Goal: Task Accomplishment & Management: Manage account settings

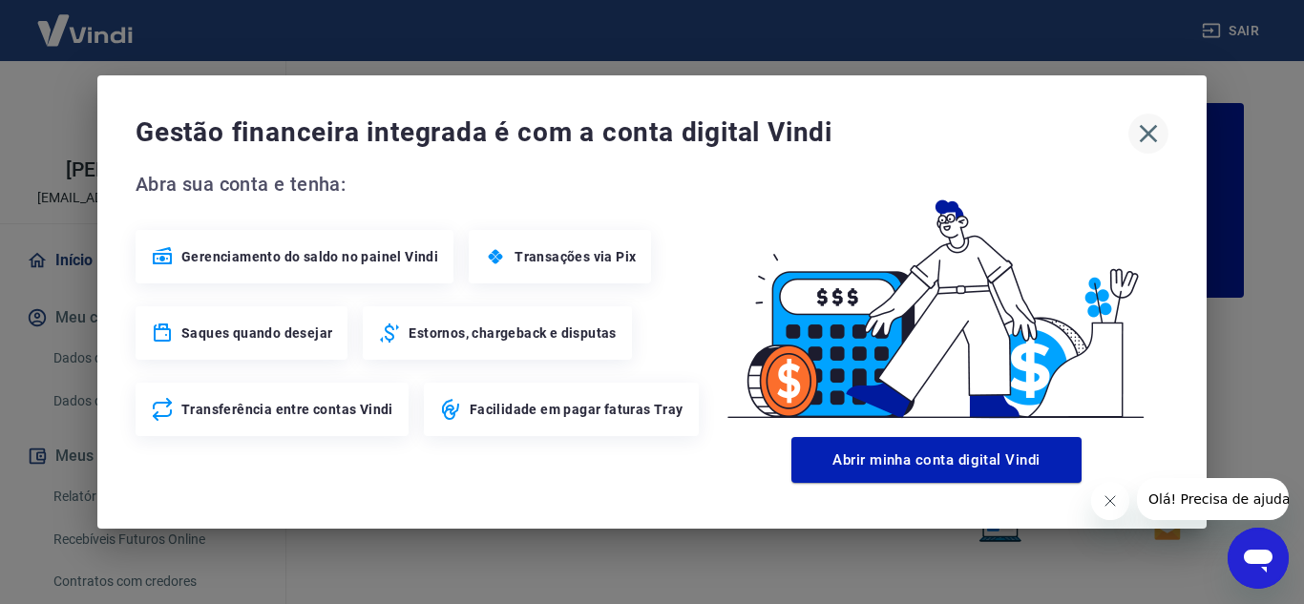
click at [1158, 138] on icon "button" at bounding box center [1148, 133] width 31 height 31
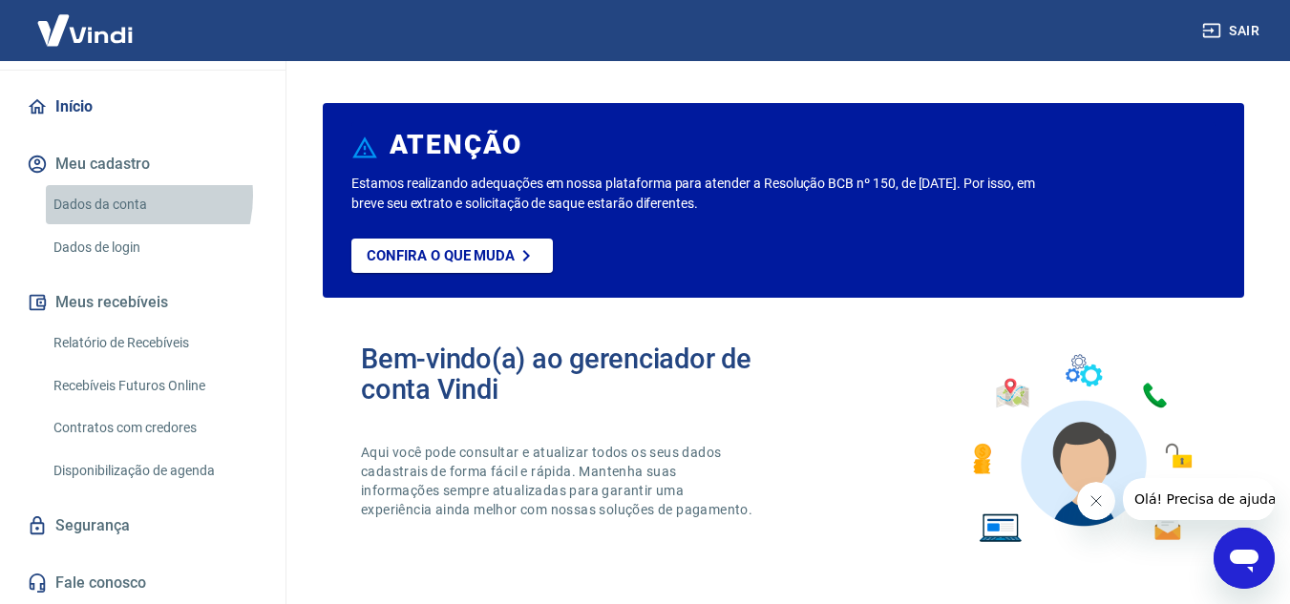
click at [126, 196] on link "Dados da conta" at bounding box center [154, 204] width 217 height 39
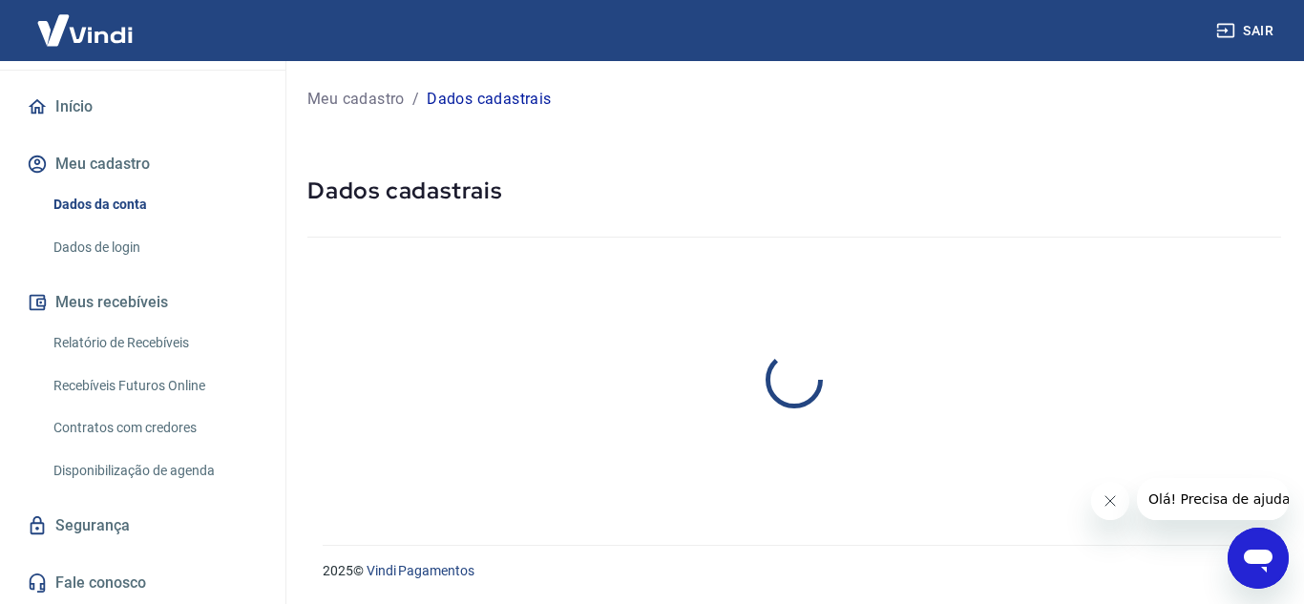
select select "PR"
select select "business"
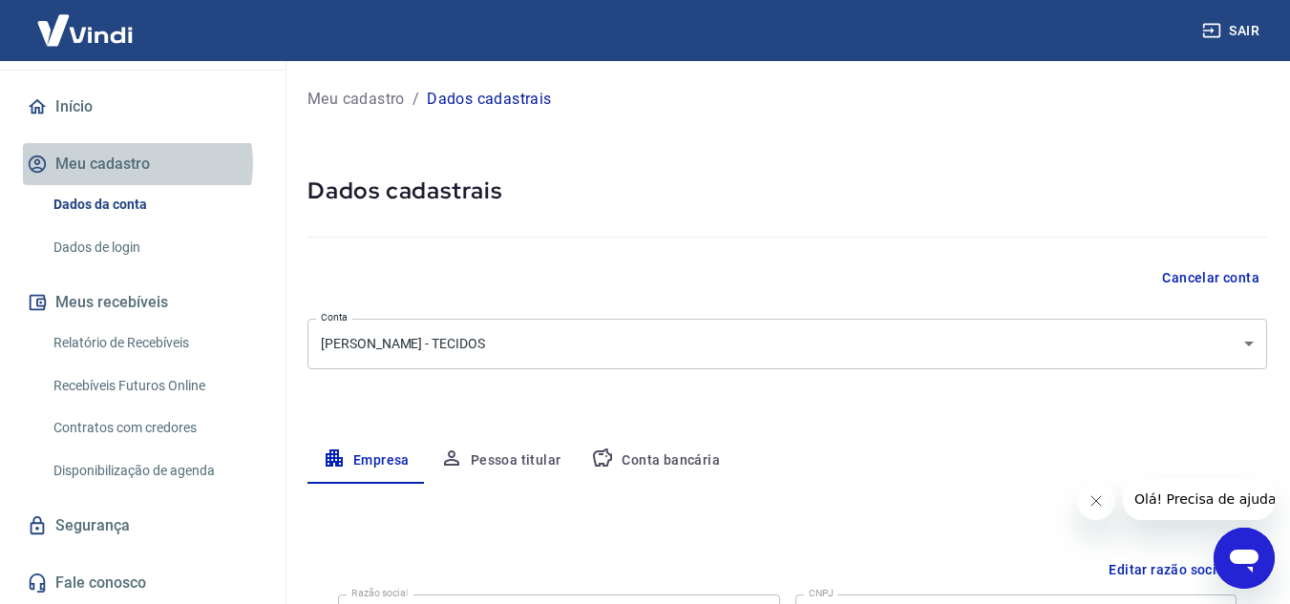
click at [137, 163] on button "Meu cadastro" at bounding box center [143, 164] width 240 height 42
click at [135, 164] on button "Meu cadastro" at bounding box center [143, 164] width 240 height 42
click at [134, 164] on button "Meu cadastro" at bounding box center [143, 164] width 240 height 42
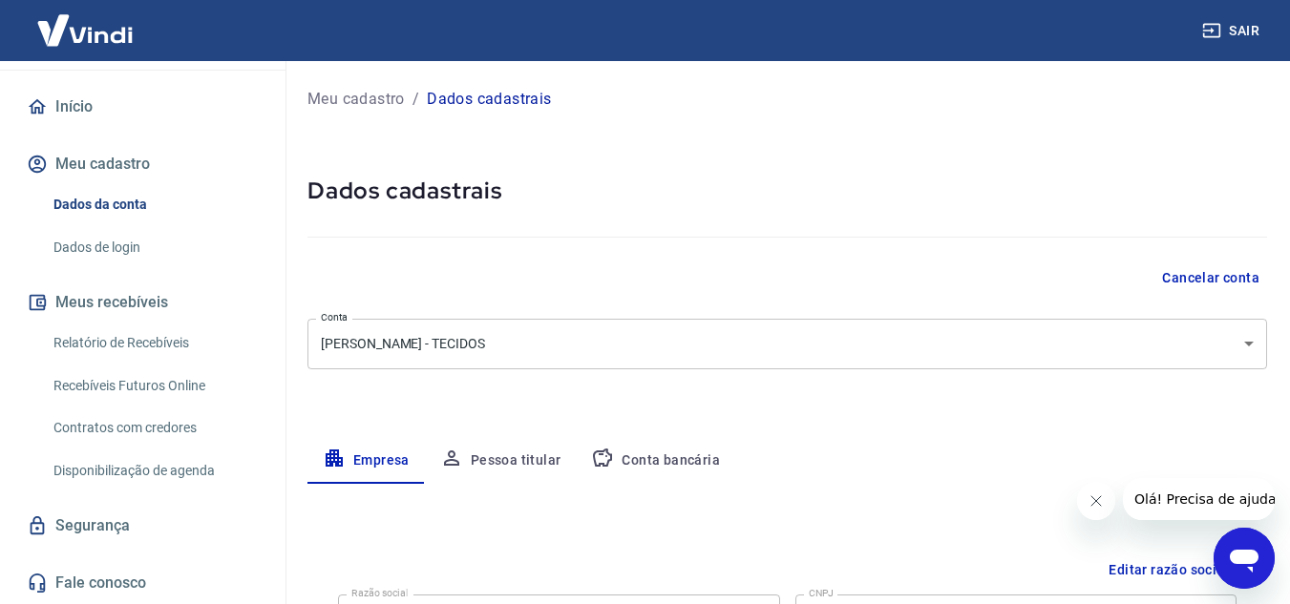
click at [133, 163] on button "Meu cadastro" at bounding box center [143, 164] width 240 height 42
click at [133, 165] on button "Meu cadastro" at bounding box center [143, 164] width 240 height 42
click at [370, 100] on p "Meu cadastro" at bounding box center [355, 99] width 97 height 23
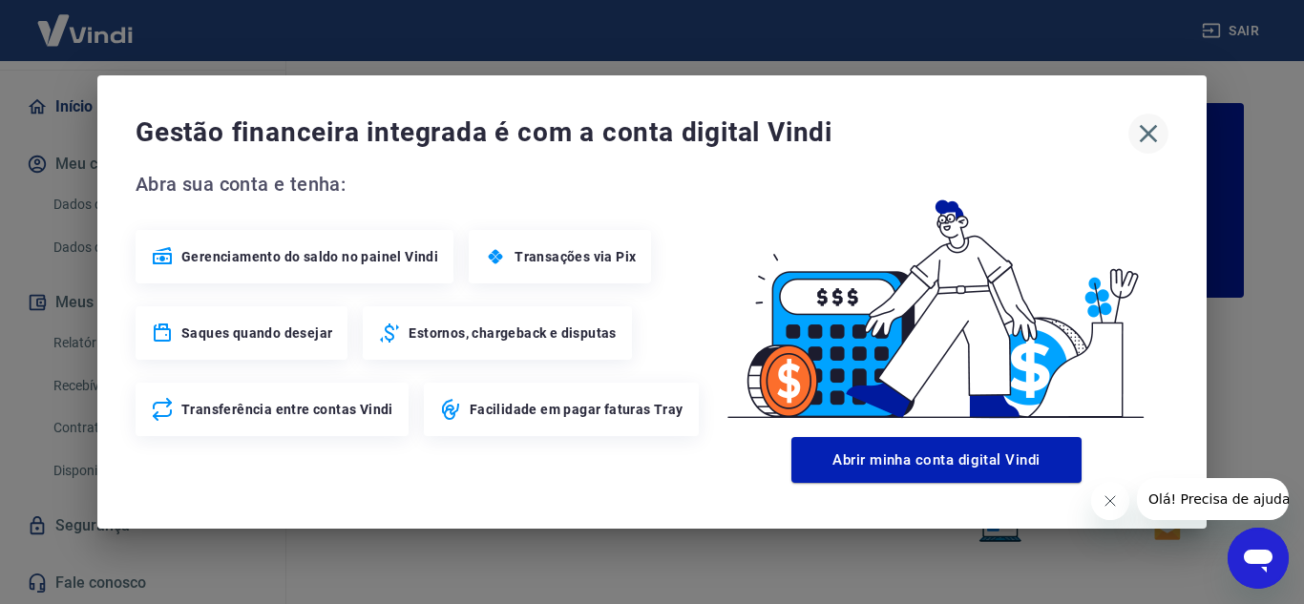
click at [1149, 134] on icon "button" at bounding box center [1149, 134] width 18 height 18
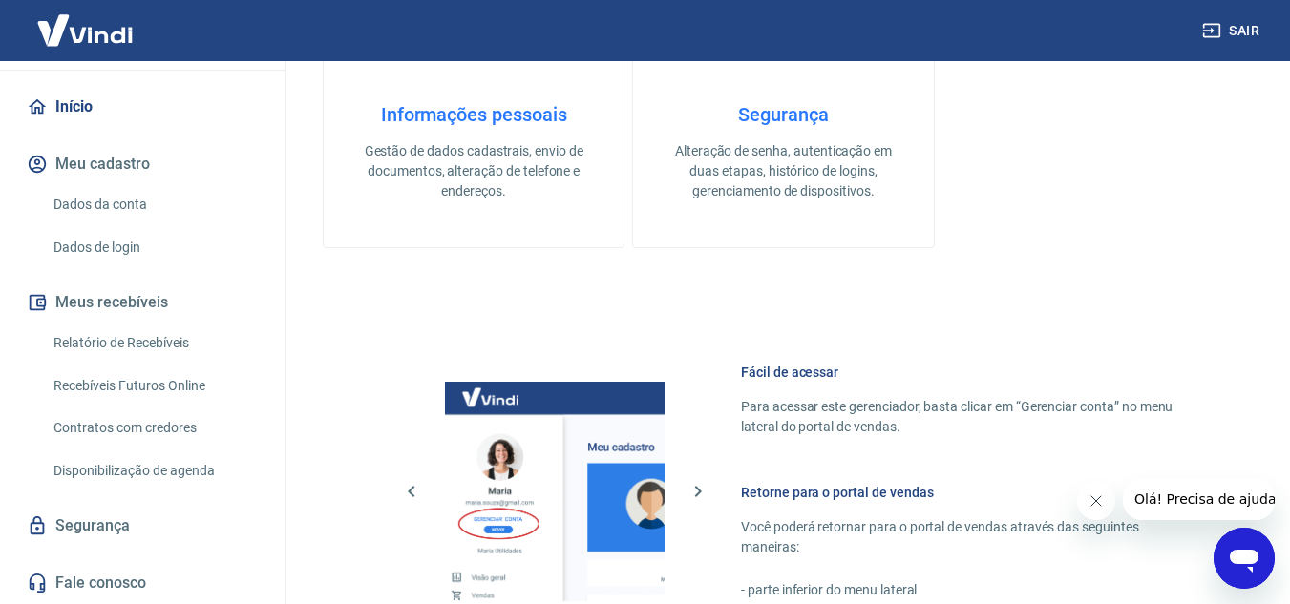
scroll to position [1160, 0]
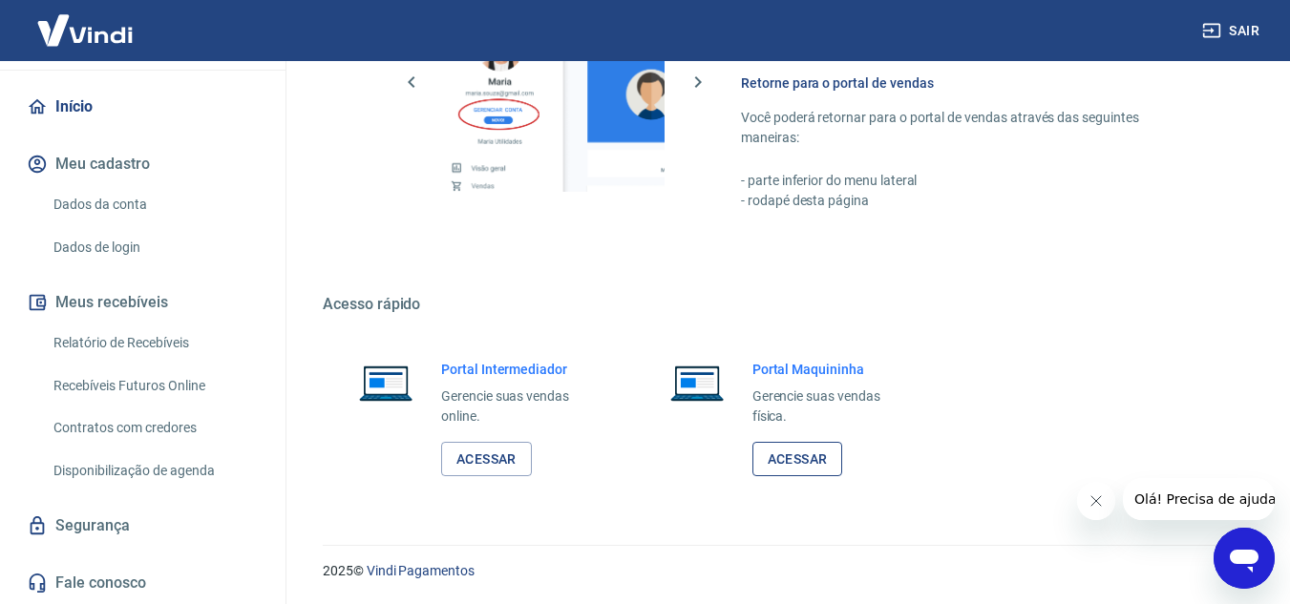
click at [788, 461] on link "Acessar" at bounding box center [797, 459] width 91 height 35
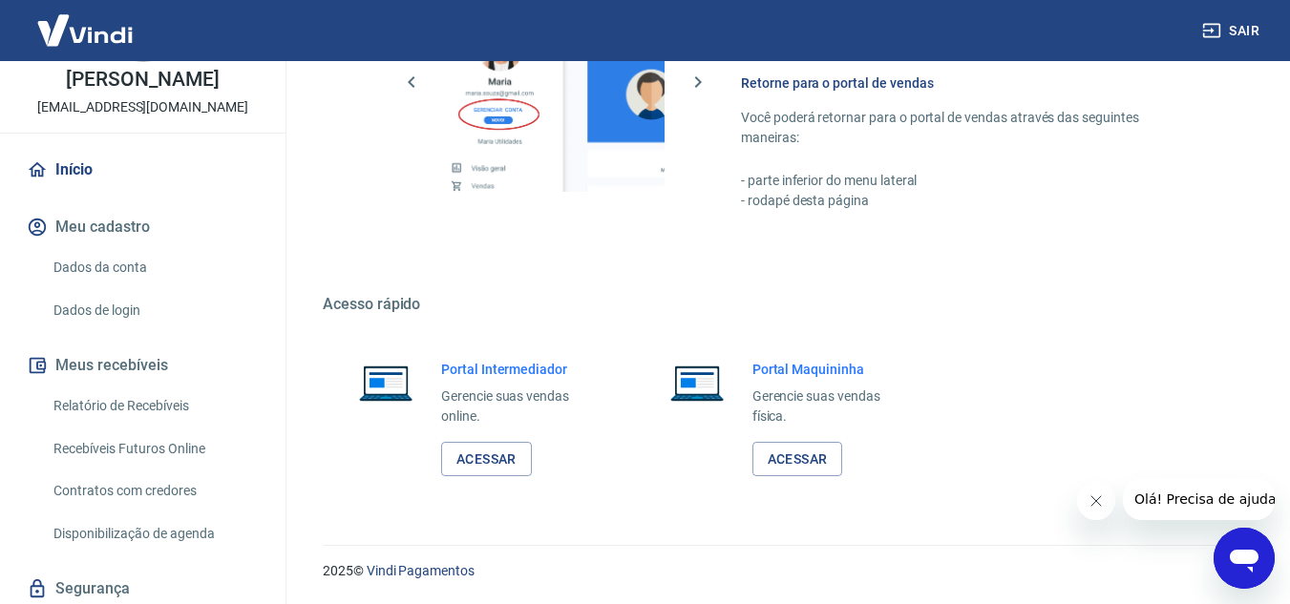
scroll to position [0, 0]
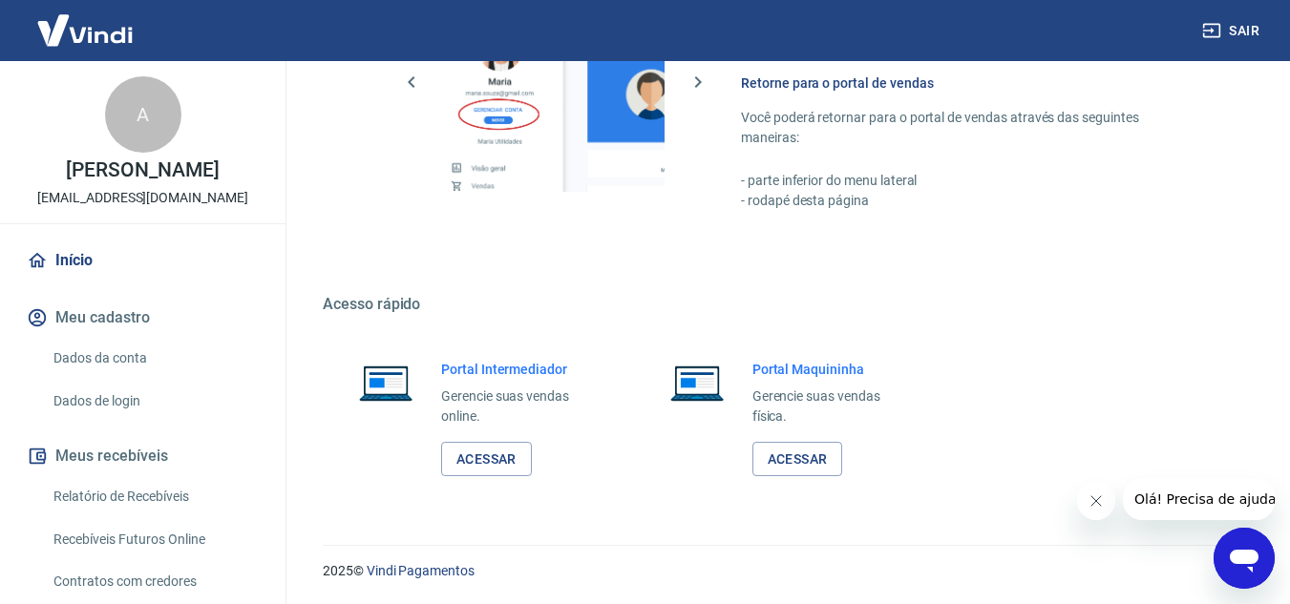
click at [84, 258] on link "Início" at bounding box center [143, 261] width 240 height 42
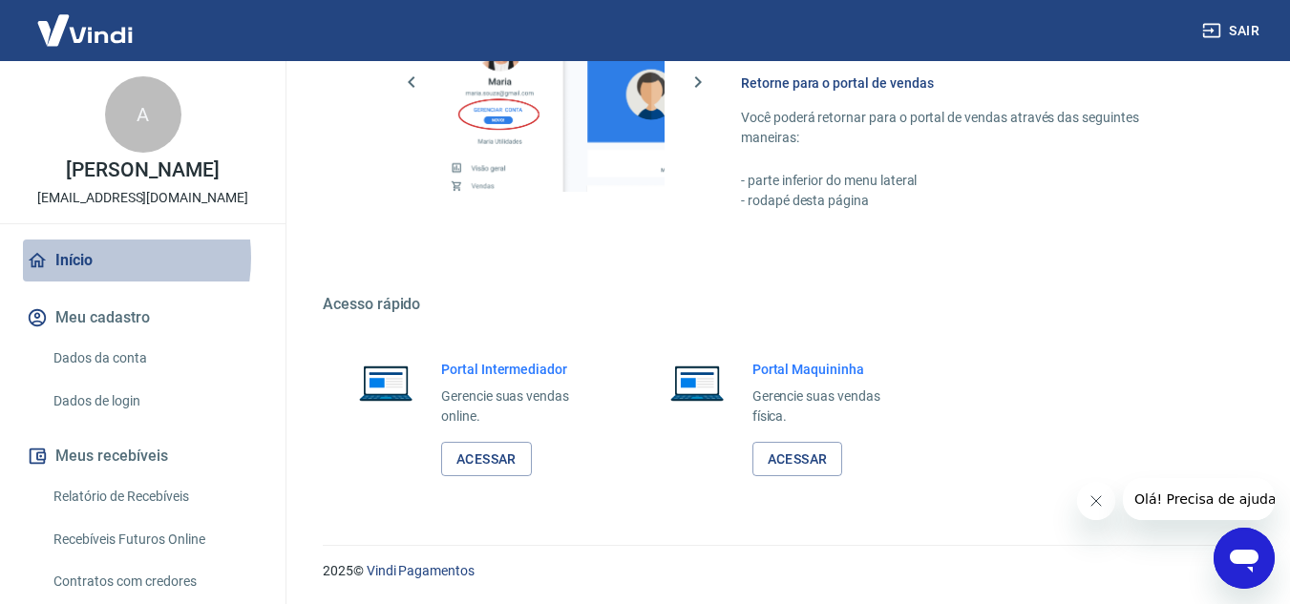
click at [84, 257] on link "Início" at bounding box center [143, 261] width 240 height 42
click at [82, 259] on link "Início" at bounding box center [143, 261] width 240 height 42
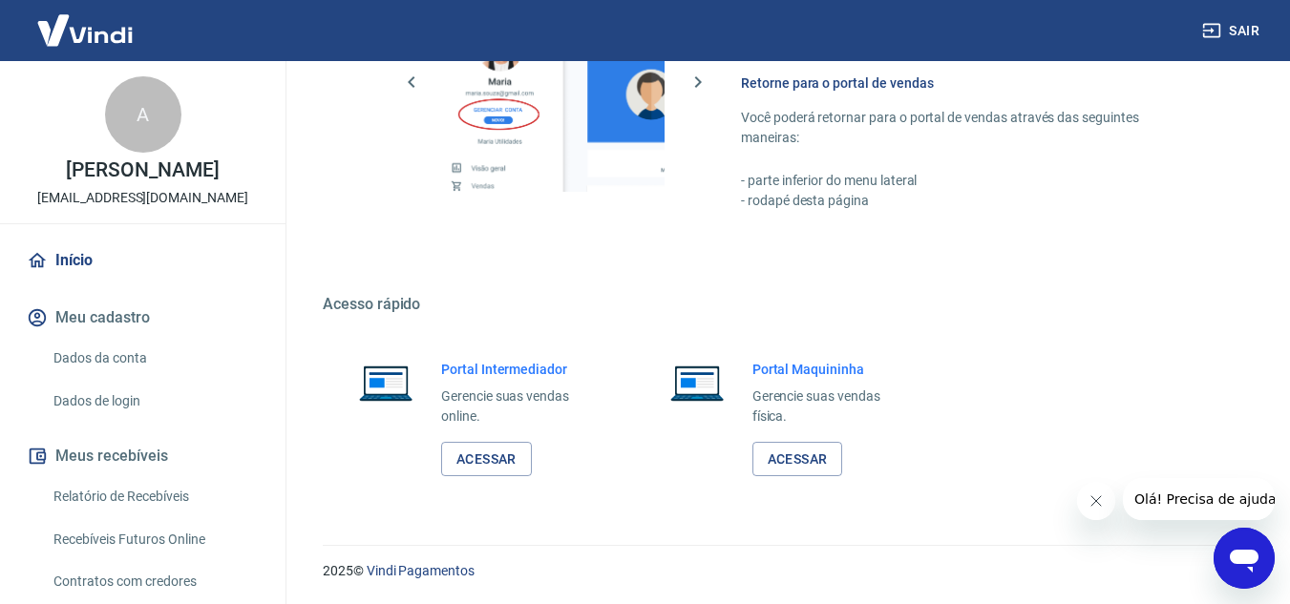
click at [74, 259] on link "Início" at bounding box center [143, 261] width 240 height 42
click at [74, 260] on link "Início" at bounding box center [143, 261] width 240 height 42
click at [125, 129] on div "A" at bounding box center [143, 114] width 76 height 76
click at [506, 456] on link "Acessar" at bounding box center [486, 459] width 91 height 35
